Goal: Use online tool/utility: Utilize a website feature to perform a specific function

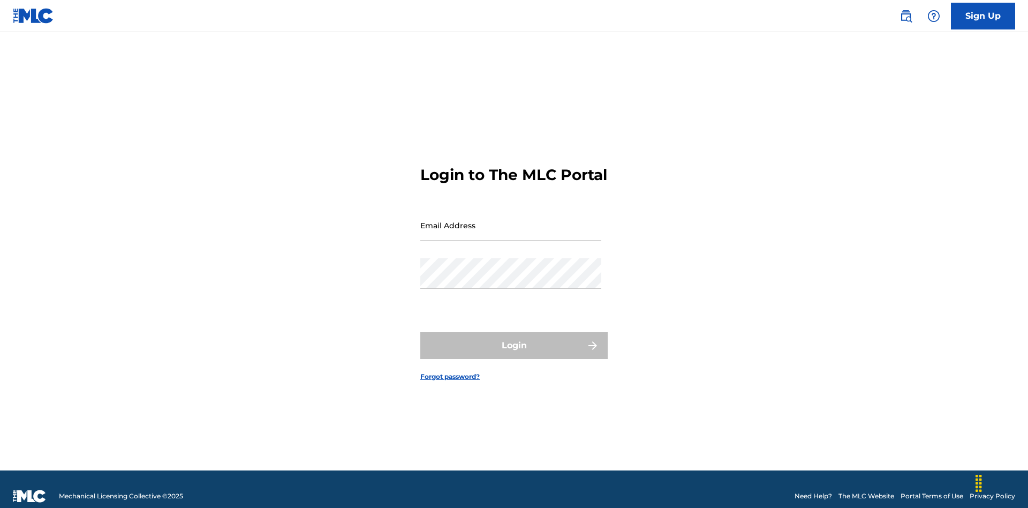
scroll to position [14, 0]
click at [511, 220] on input "Email Address" at bounding box center [510, 225] width 181 height 31
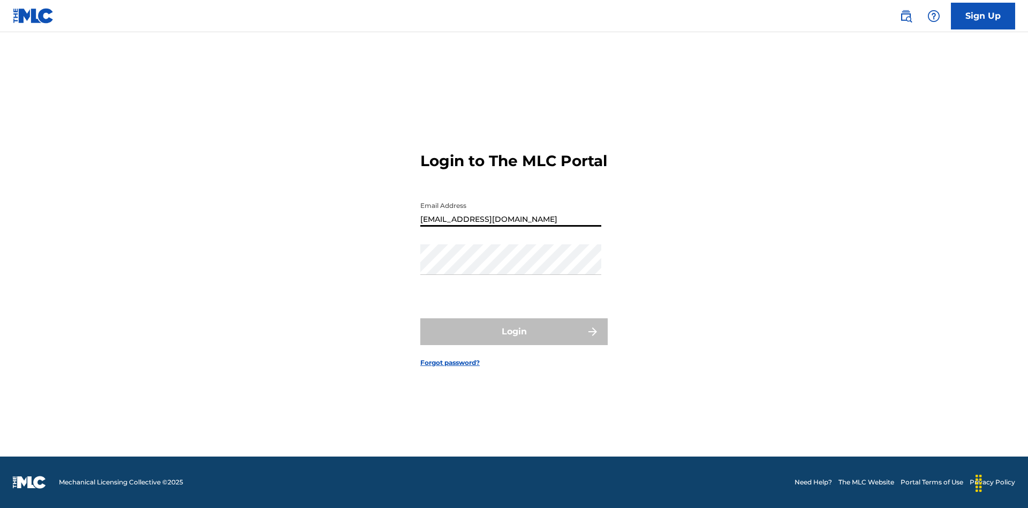
type input "[EMAIL_ADDRESS][DOMAIN_NAME]"
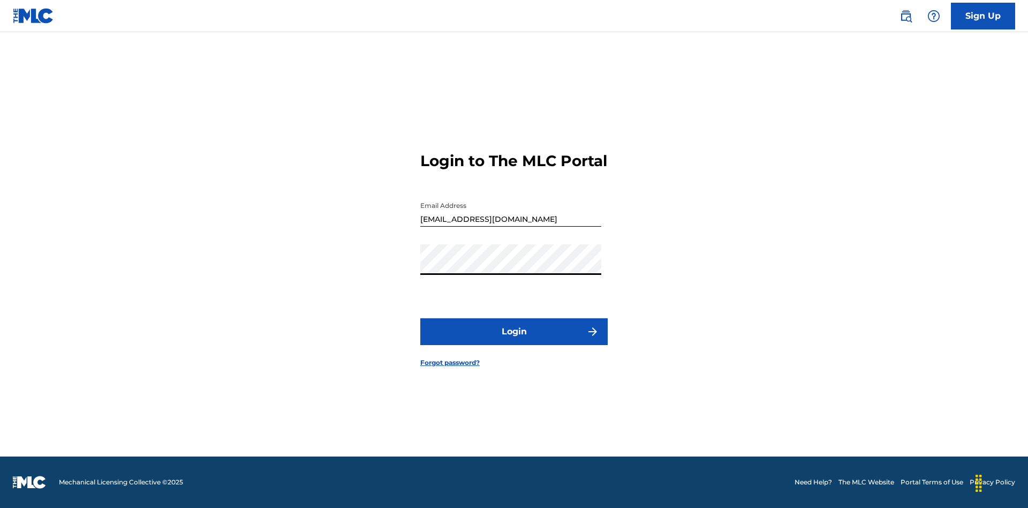
click at [514, 340] on button "Login" at bounding box center [513, 331] width 187 height 27
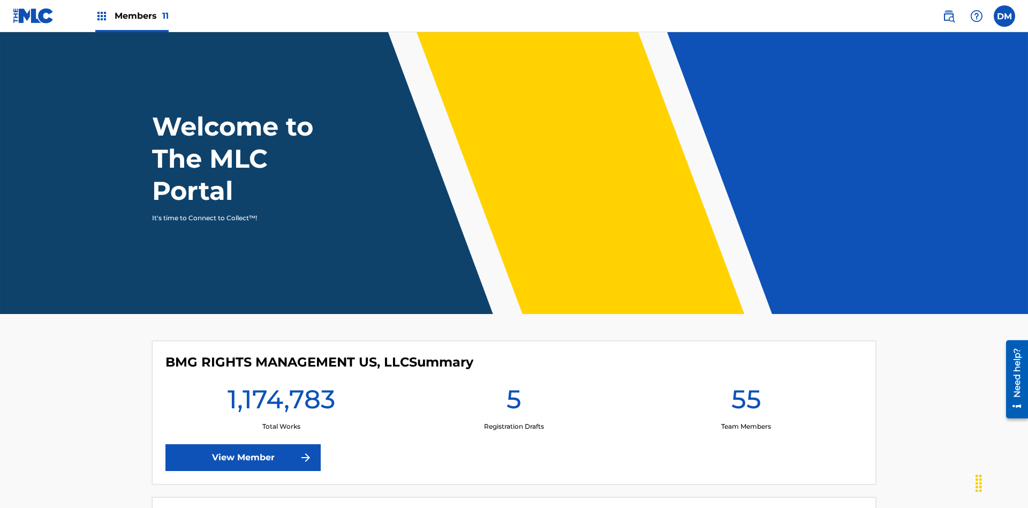
scroll to position [46, 0]
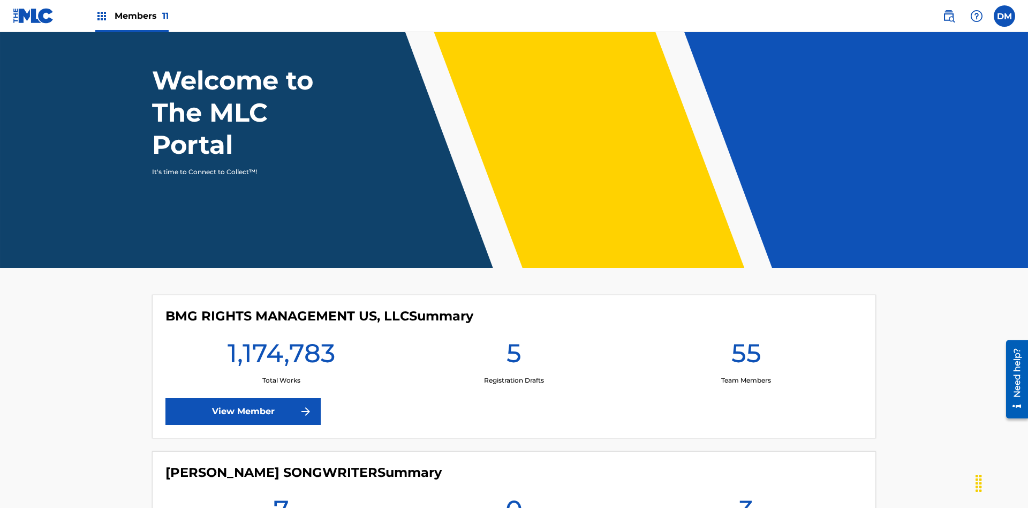
click at [132, 16] on span "Members 11" at bounding box center [142, 16] width 54 height 12
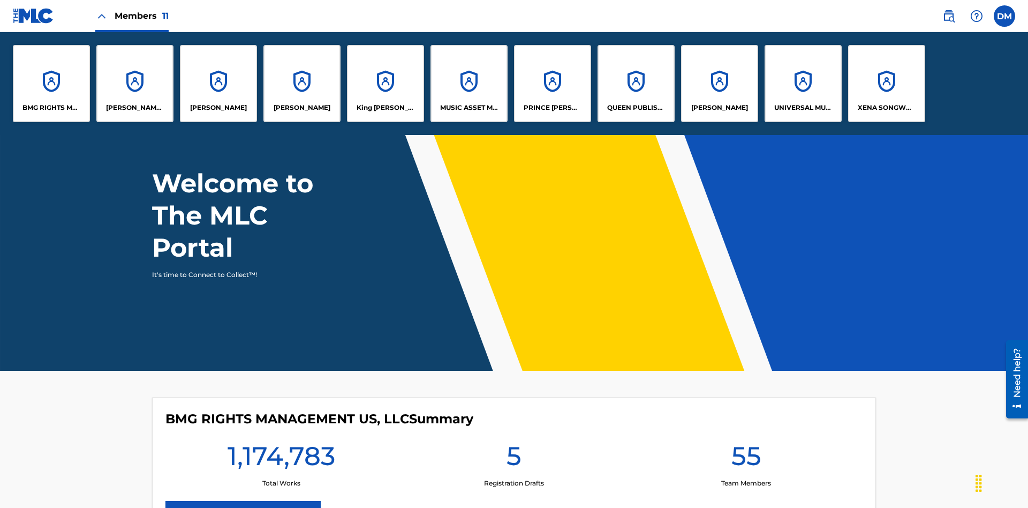
scroll to position [0, 0]
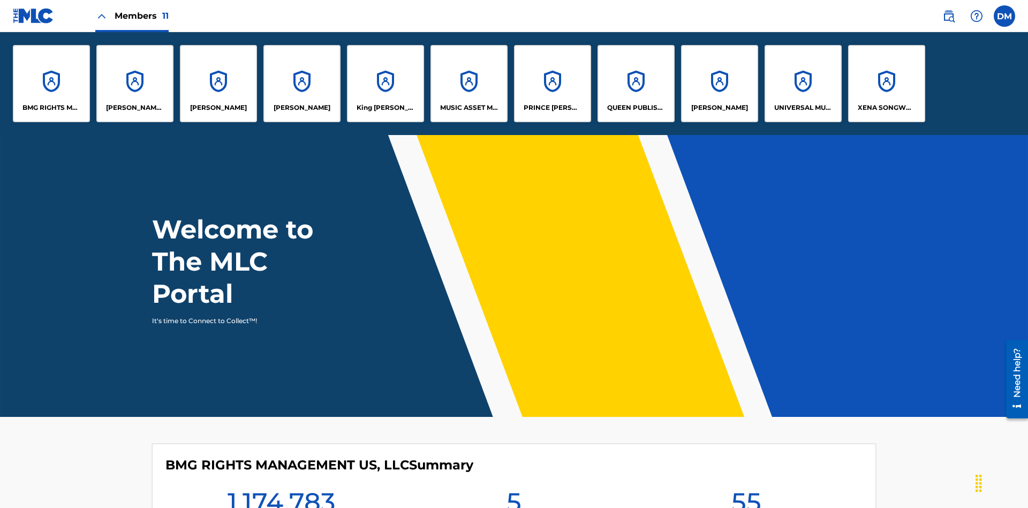
click at [135, 108] on p "CLEO SONGWRITER" at bounding box center [135, 108] width 58 height 10
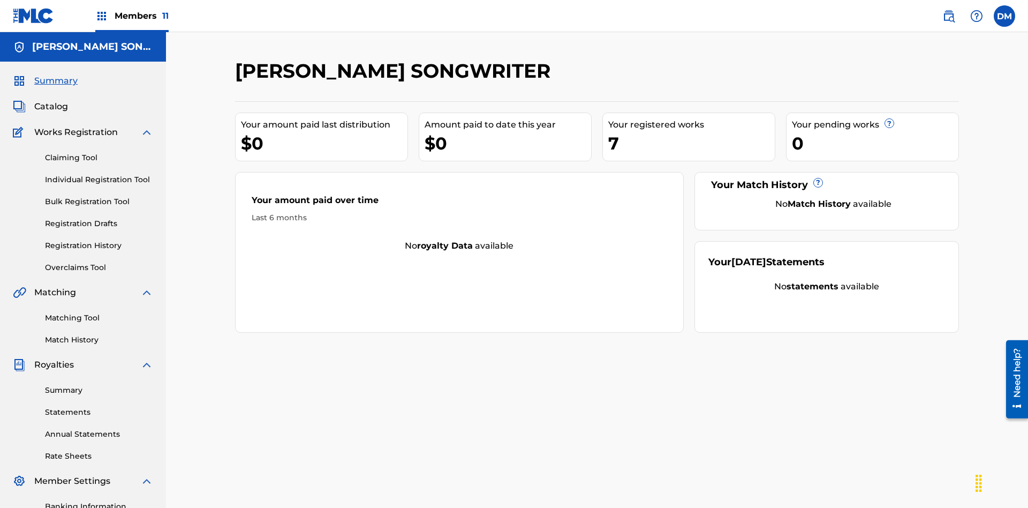
click at [99, 262] on link "Overclaims Tool" at bounding box center [99, 267] width 108 height 11
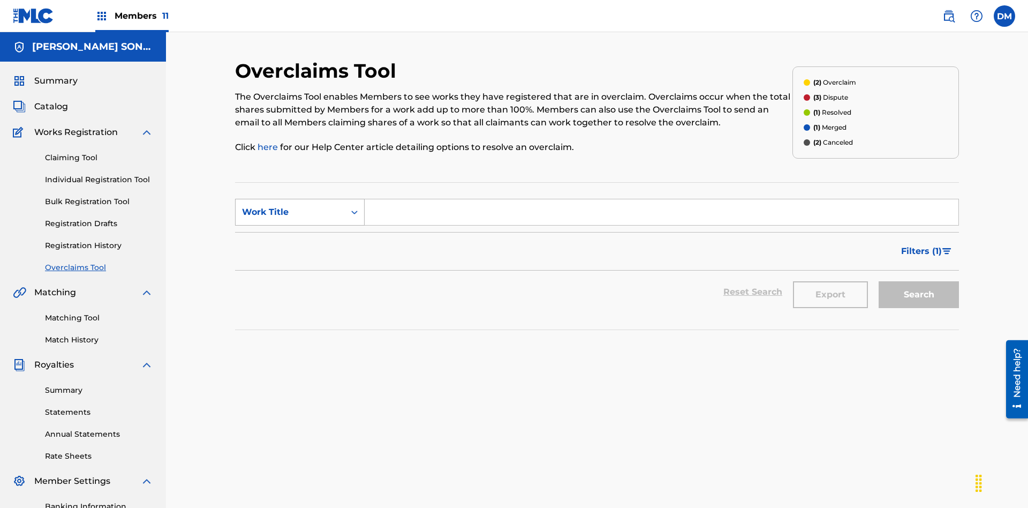
click at [290, 206] on div "Work Title" at bounding box center [290, 212] width 96 height 13
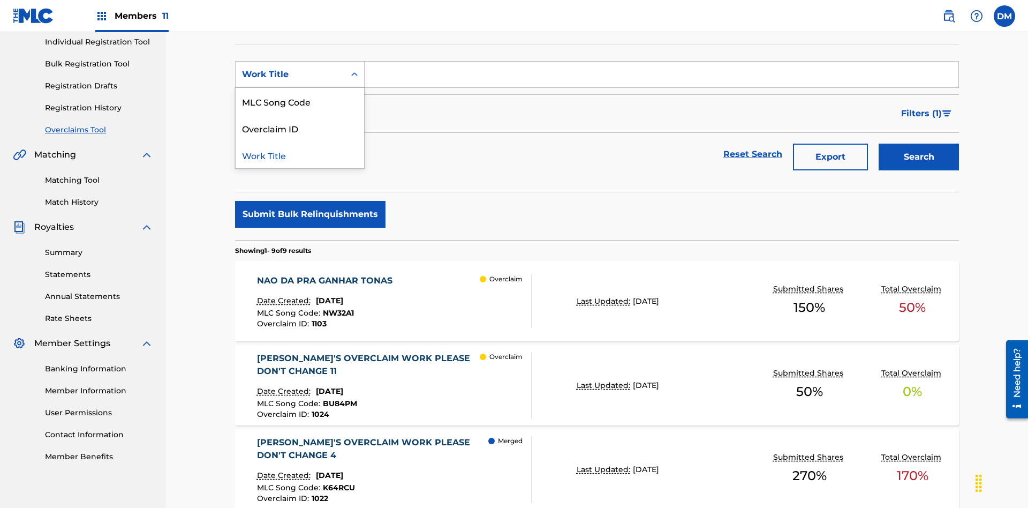
click at [300, 101] on div "MLC Song Code" at bounding box center [300, 101] width 128 height 27
click at [661, 77] on input "Search Form" at bounding box center [662, 75] width 594 height 26
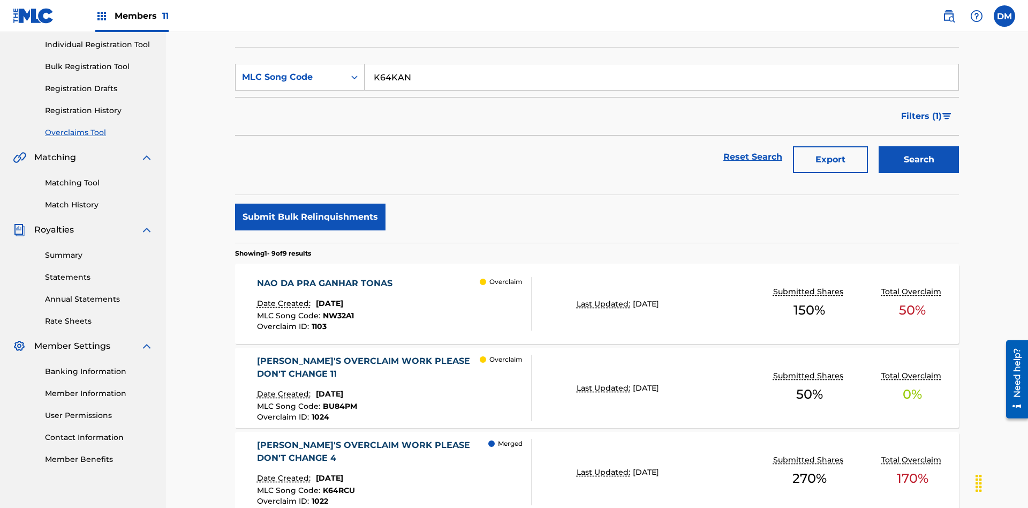
type input "K64KAN"
click at [919, 146] on button "Search" at bounding box center [919, 159] width 80 height 27
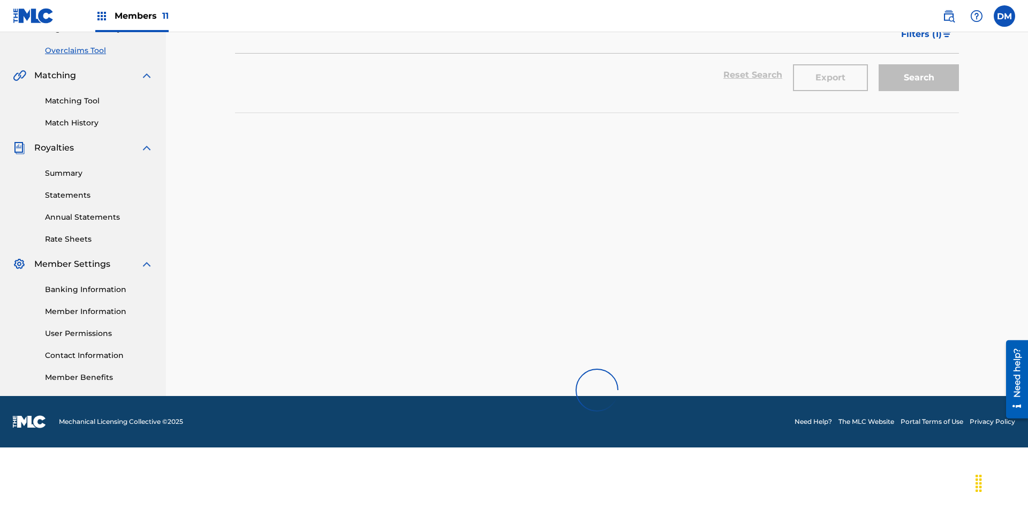
scroll to position [156, 0]
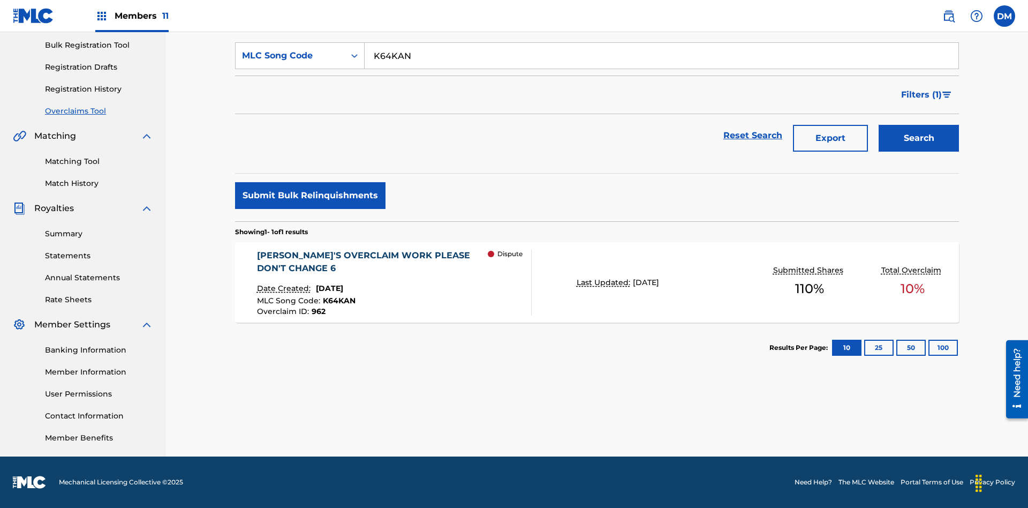
click at [339, 288] on span "June 17, 2024" at bounding box center [329, 288] width 27 height 10
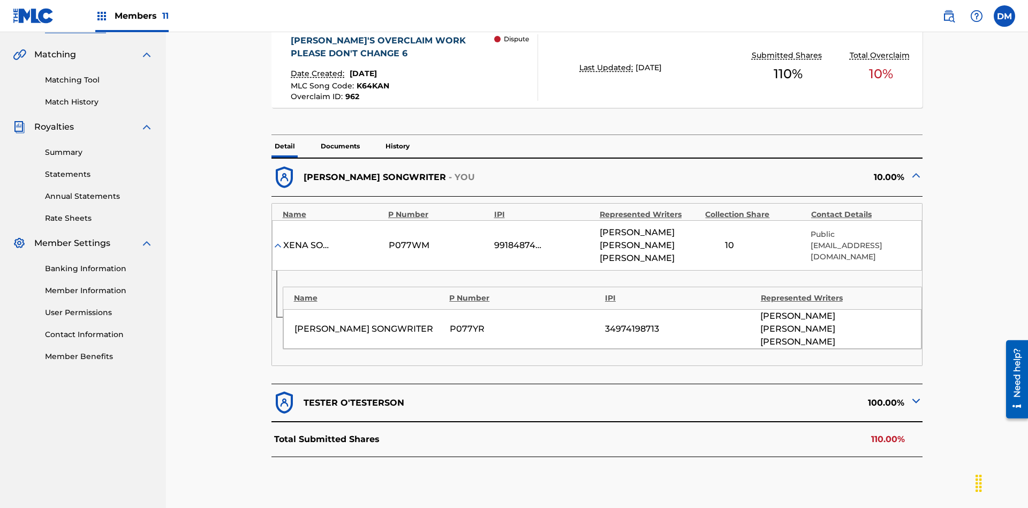
click at [916, 394] on img at bounding box center [916, 400] width 13 height 13
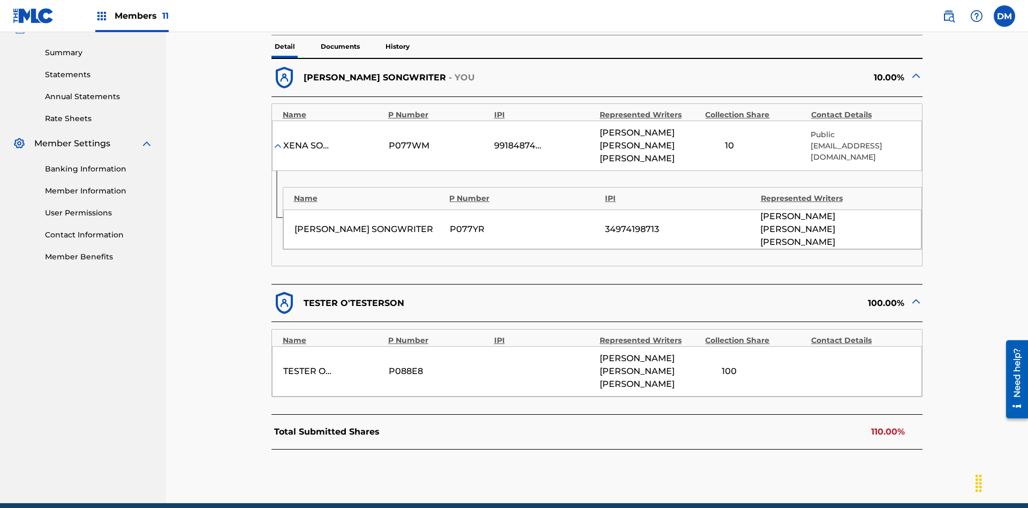
scroll to position [340, 0]
